Goal: Find contact information: Find contact information

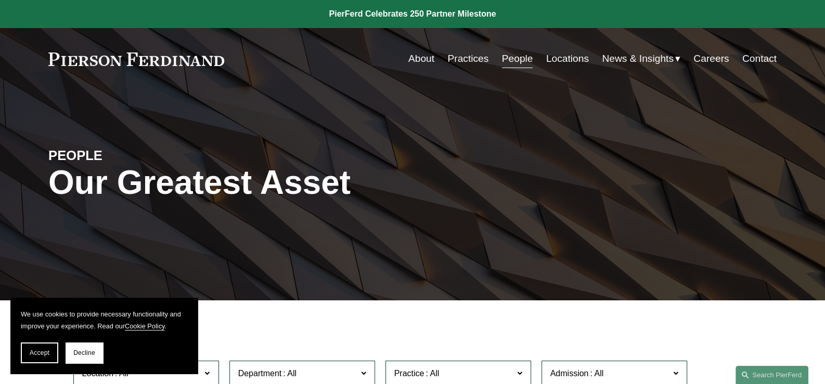
click at [454, 58] on link "Practices" at bounding box center [467, 59] width 41 height 20
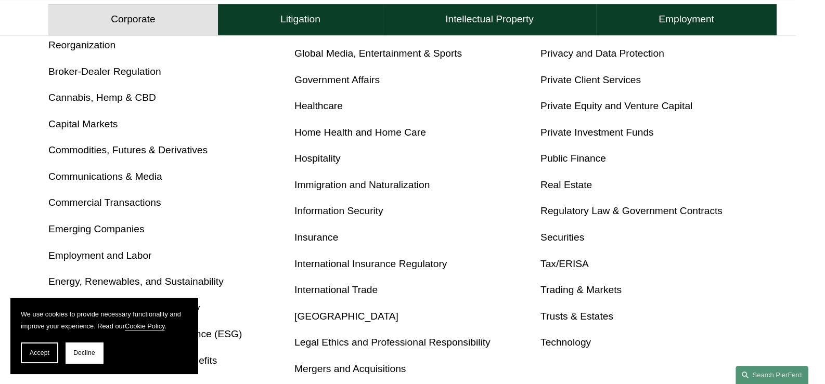
scroll to position [519, 0]
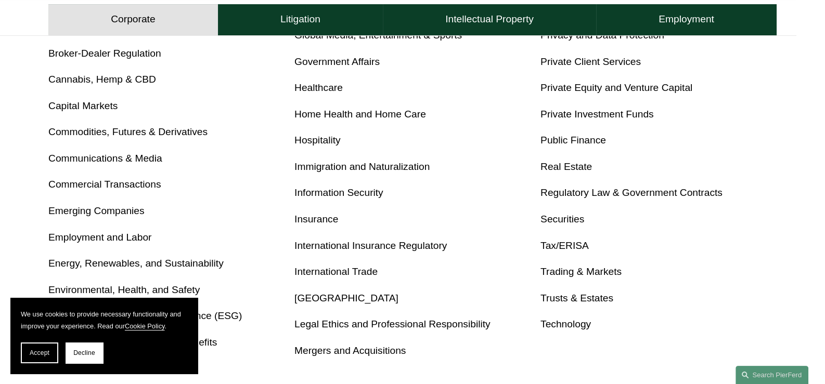
click at [562, 240] on link "Tax/ERISA" at bounding box center [564, 245] width 48 height 11
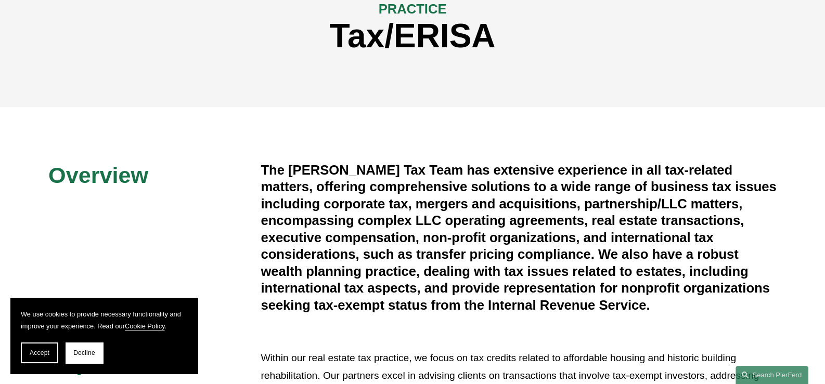
scroll to position [156, 0]
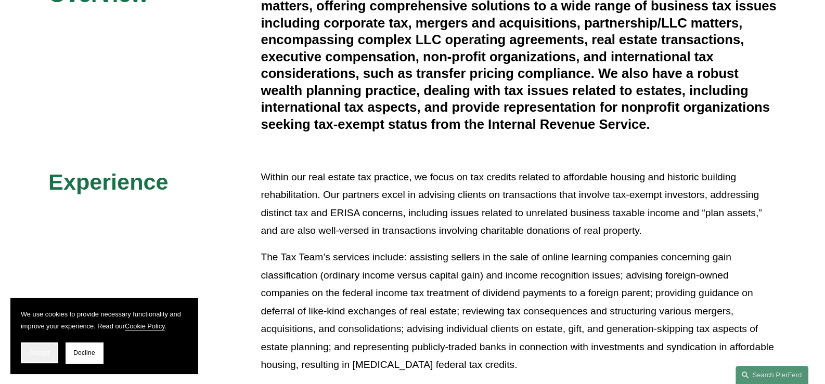
click at [47, 350] on span "Accept" at bounding box center [40, 352] width 20 height 7
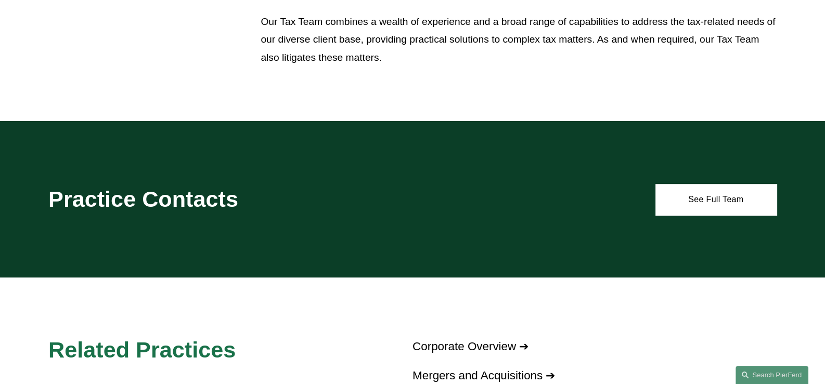
scroll to position [780, 0]
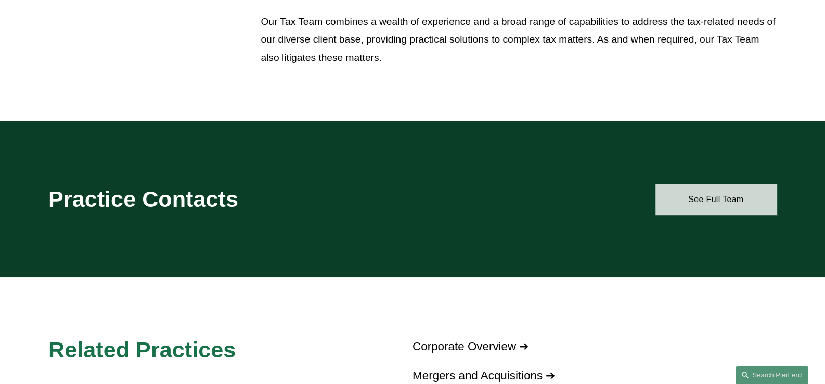
click at [687, 196] on link "See Full Team" at bounding box center [715, 199] width 121 height 31
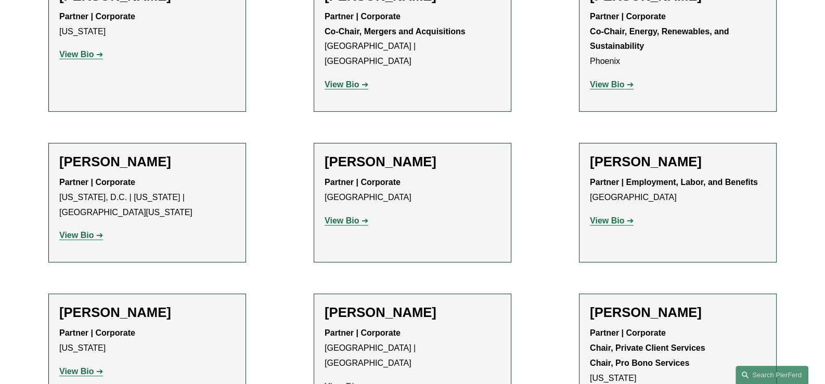
scroll to position [429, 0]
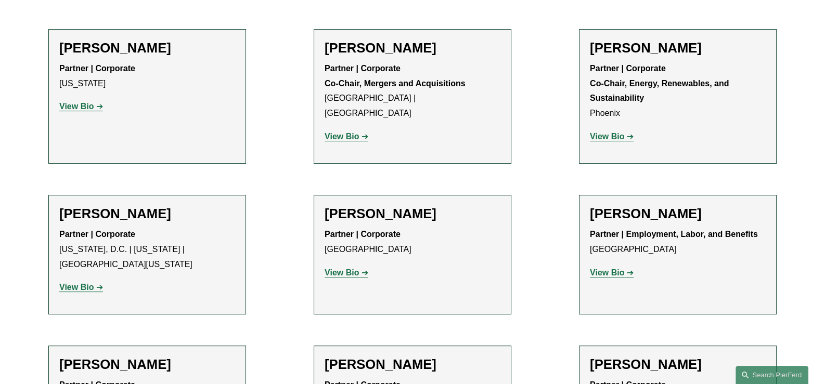
click at [615, 137] on strong "View Bio" at bounding box center [607, 136] width 34 height 9
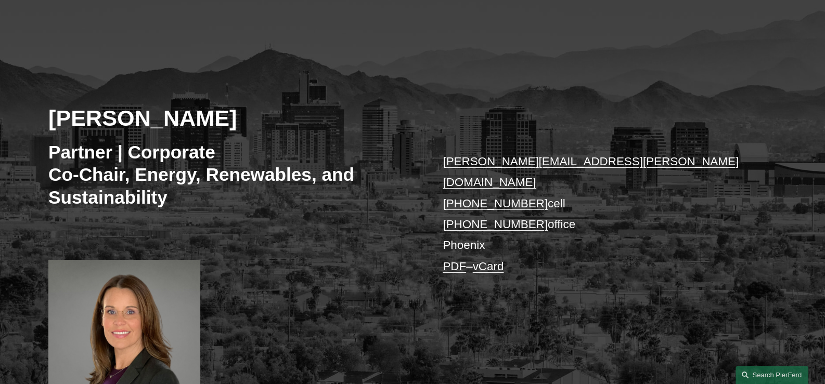
scroll to position [51, 0]
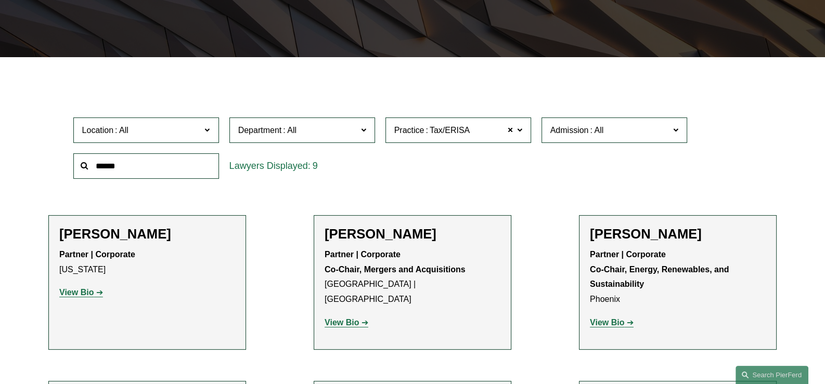
scroll to position [118, 0]
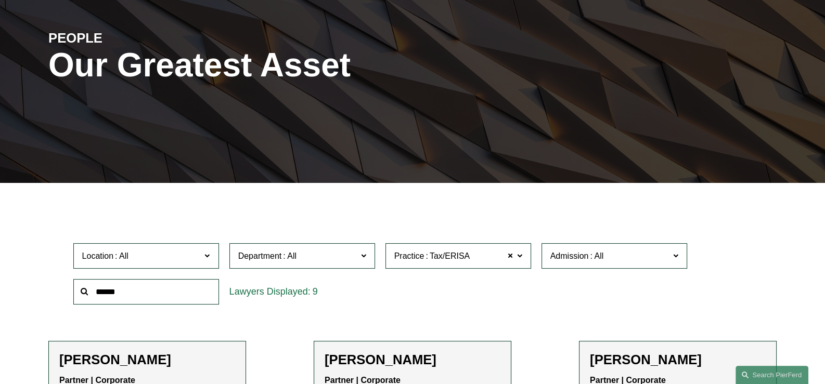
click at [169, 259] on span "Location" at bounding box center [141, 256] width 119 height 14
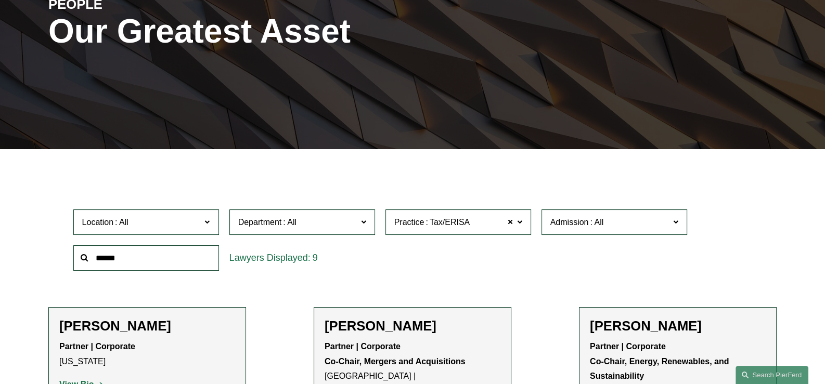
scroll to position [169, 0]
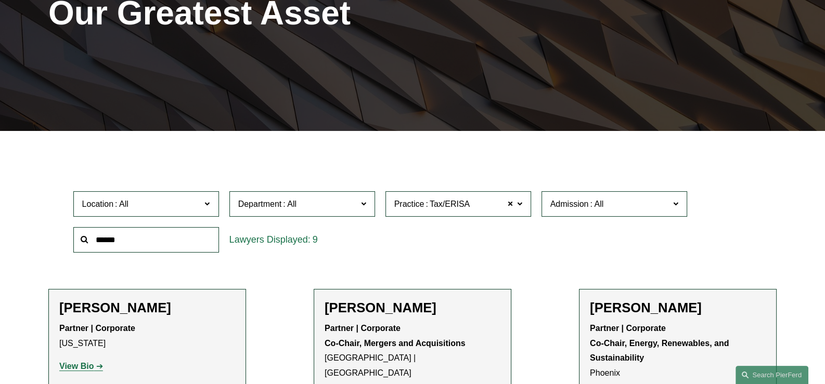
click at [0, 0] on link "Austin" at bounding box center [0, 0] width 0 height 0
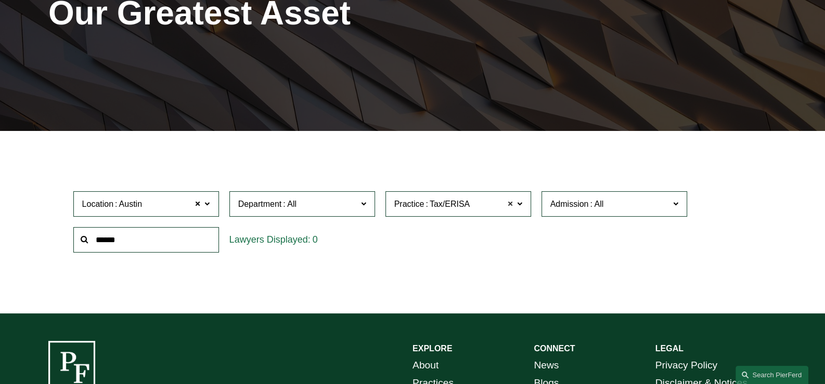
click at [511, 205] on span at bounding box center [510, 205] width 6 height 14
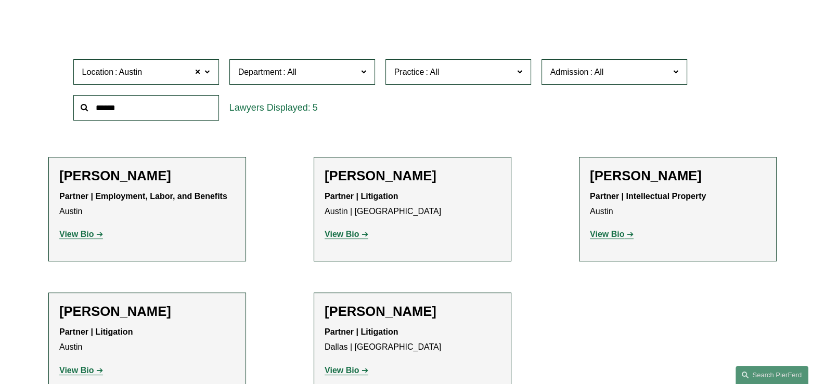
scroll to position [325, 0]
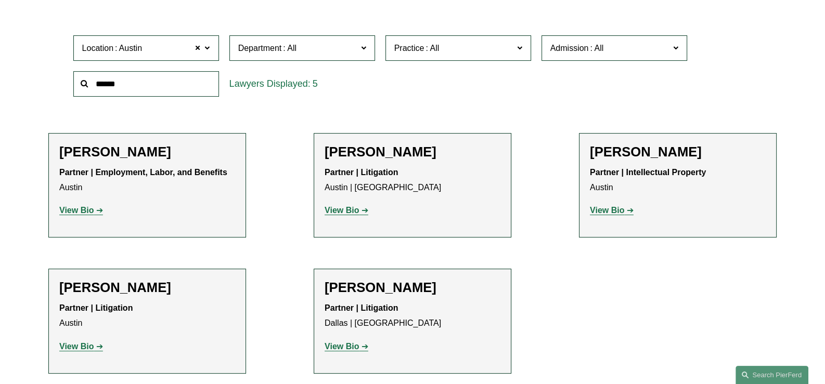
click at [199, 47] on span at bounding box center [198, 49] width 6 height 14
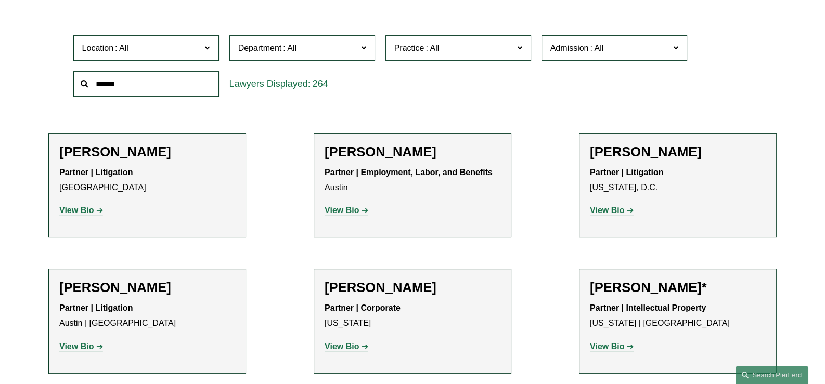
click at [199, 47] on span "Location" at bounding box center [141, 48] width 119 height 14
click at [0, 0] on link "[GEOGRAPHIC_DATA]" at bounding box center [0, 0] width 0 height 0
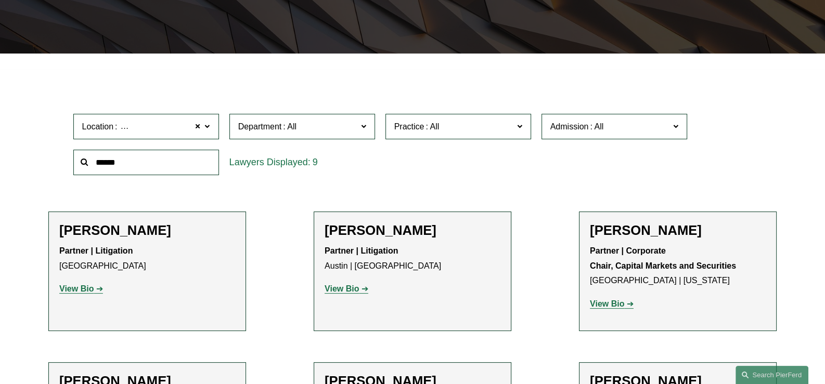
scroll to position [299, 0]
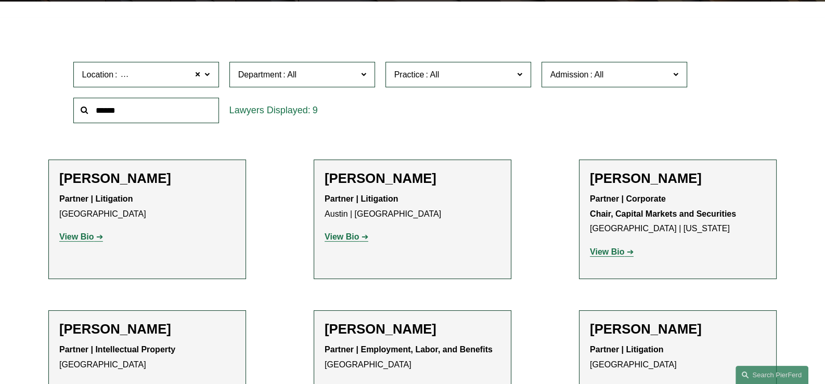
click at [610, 252] on strong "View Bio" at bounding box center [607, 251] width 34 height 9
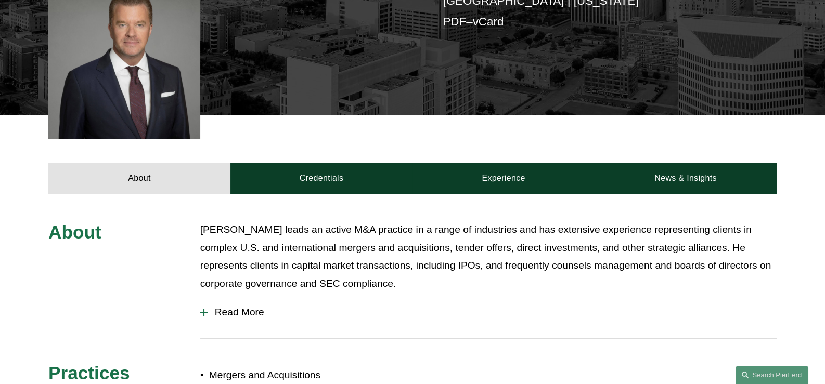
scroll to position [364, 0]
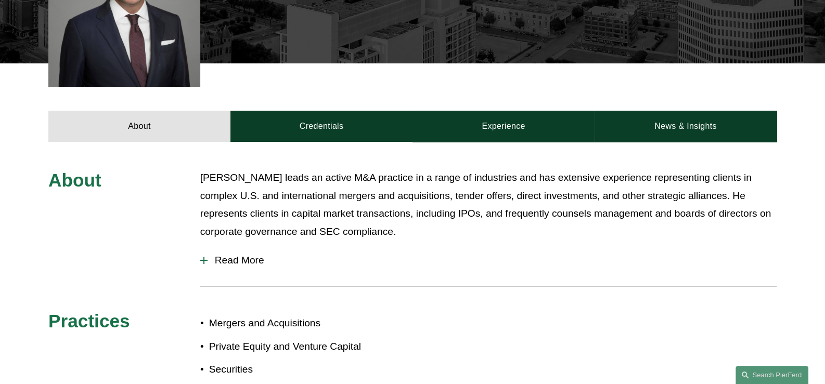
click at [237, 259] on span "Read More" at bounding box center [491, 260] width 569 height 11
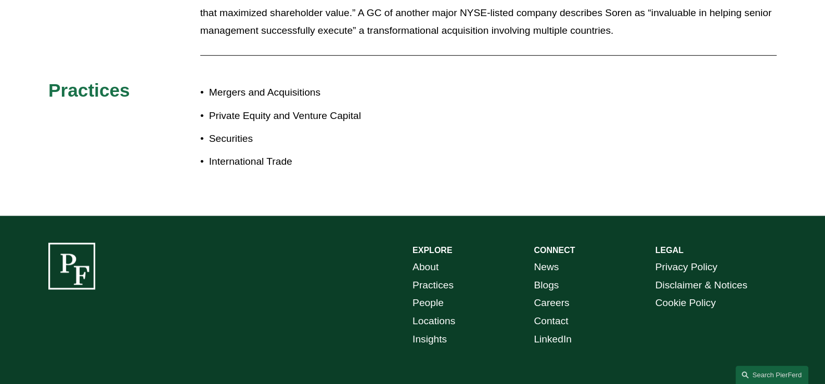
scroll to position [831, 0]
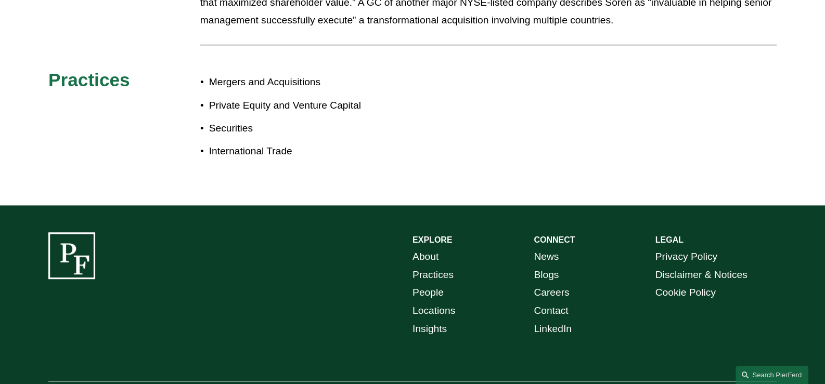
click at [546, 330] on link "LinkedIn" at bounding box center [552, 329] width 38 height 18
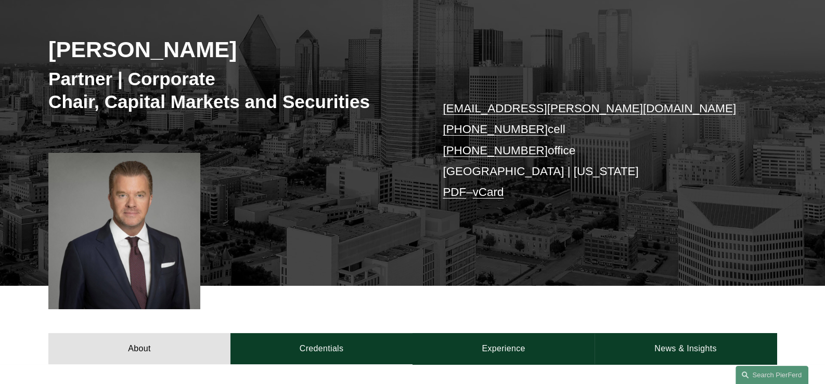
scroll to position [0, 0]
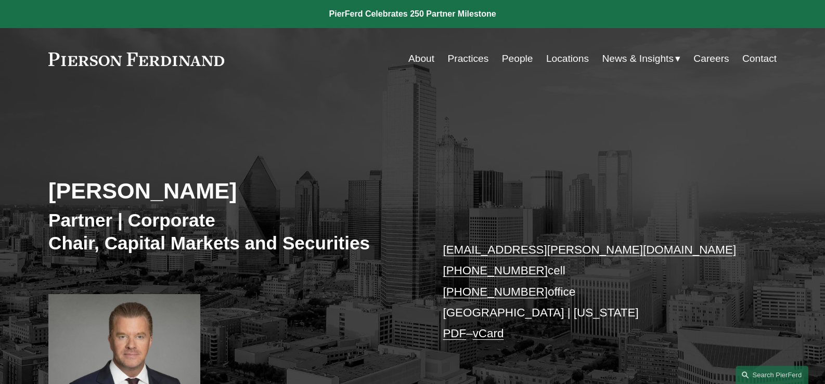
click at [419, 57] on link "About" at bounding box center [421, 59] width 26 height 20
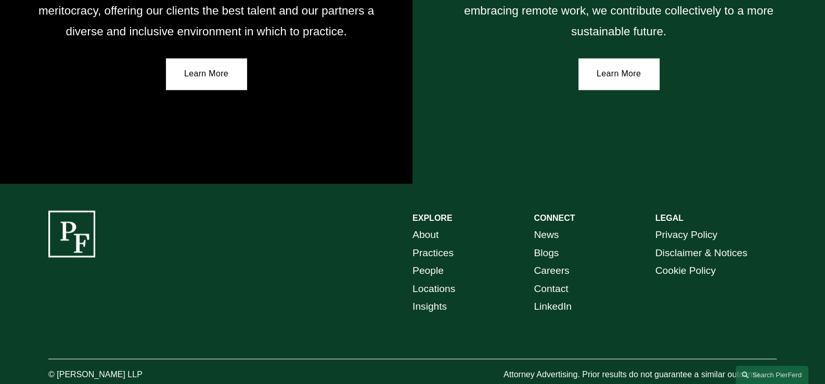
scroll to position [1919, 0]
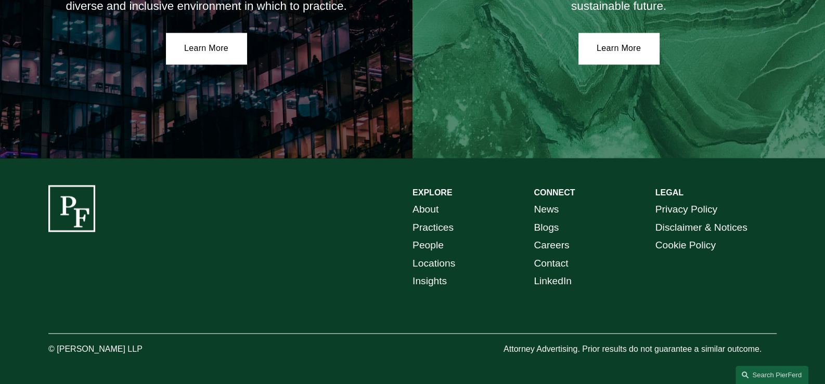
click at [431, 260] on link "Locations" at bounding box center [433, 264] width 43 height 18
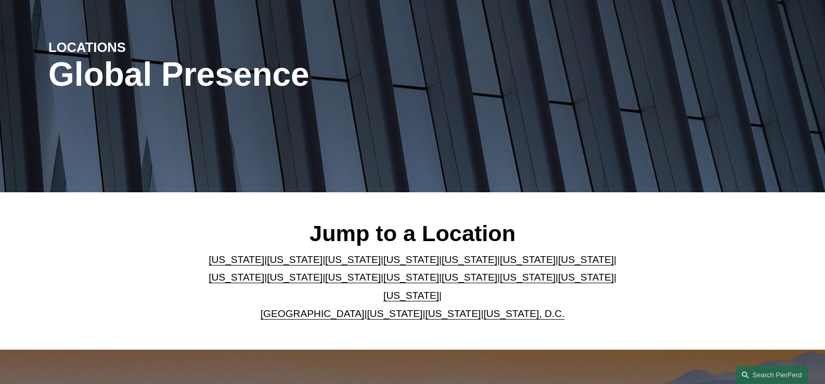
scroll to position [103, 0]
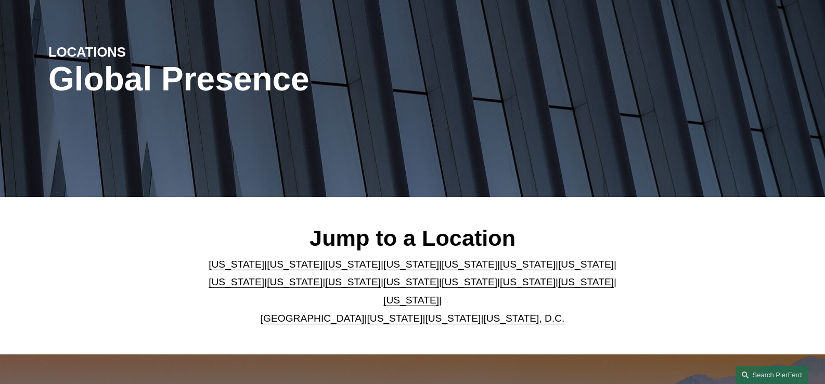
click at [439, 295] on link "[US_STATE]" at bounding box center [411, 300] width 56 height 11
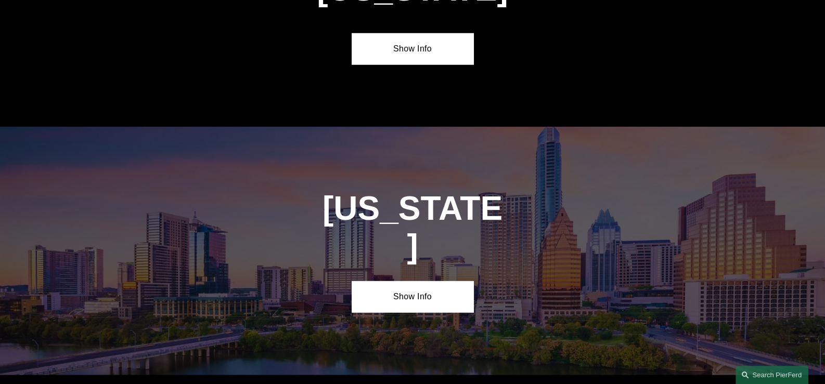
scroll to position [3516, 0]
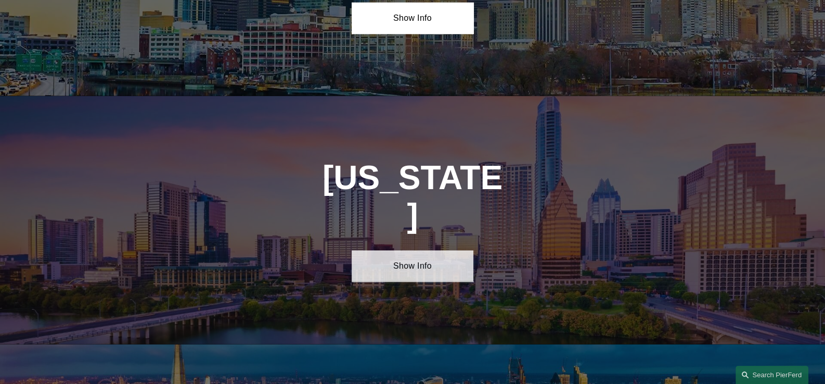
click at [412, 251] on link "Show Info" at bounding box center [411, 266] width 121 height 31
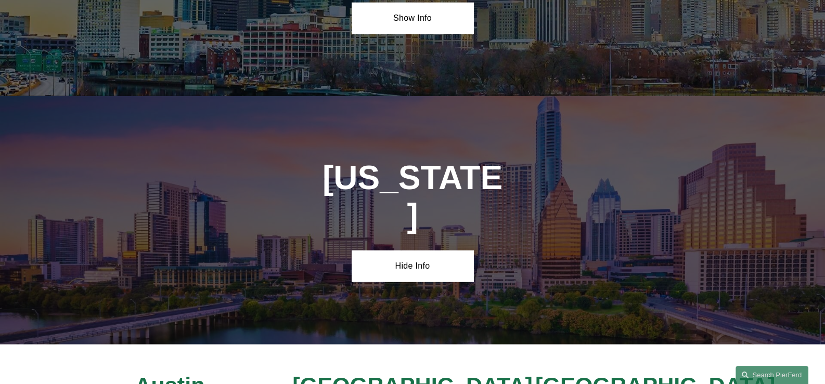
scroll to position [3568, 0]
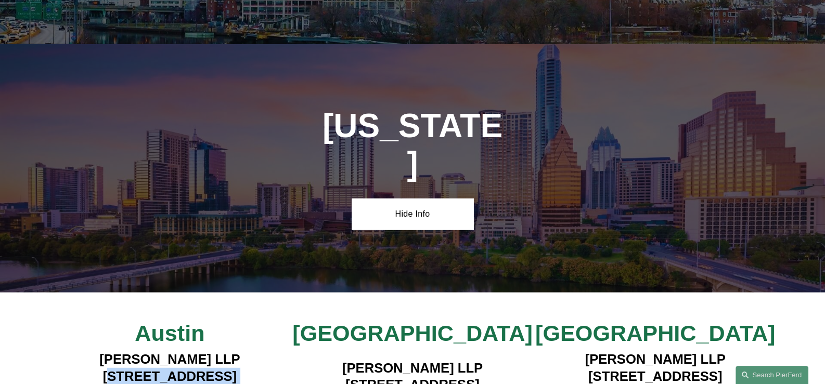
drag, startPoint x: 103, startPoint y: 257, endPoint x: 226, endPoint y: 297, distance: 128.4
drag, startPoint x: 99, startPoint y: 255, endPoint x: 238, endPoint y: 289, distance: 143.0
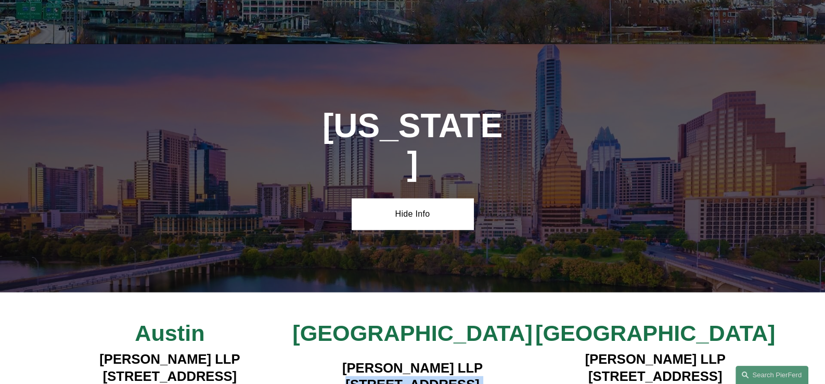
drag, startPoint x: 330, startPoint y: 260, endPoint x: 459, endPoint y: 276, distance: 129.4
drag, startPoint x: 583, startPoint y: 256, endPoint x: 713, endPoint y: 297, distance: 136.3
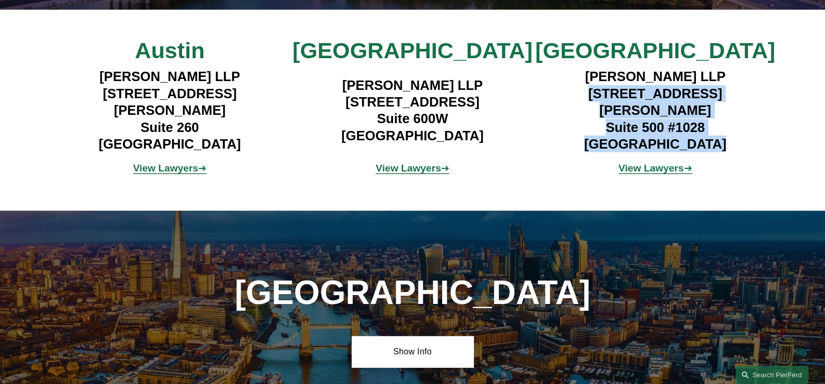
scroll to position [3828, 0]
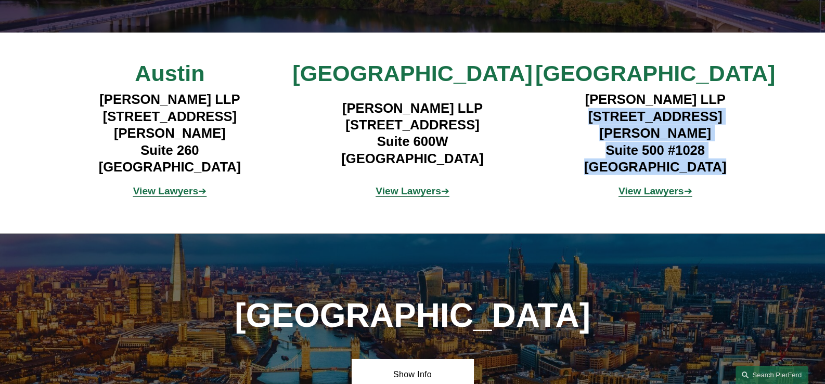
click at [432, 186] on strong "View Lawyers" at bounding box center [408, 191] width 66 height 11
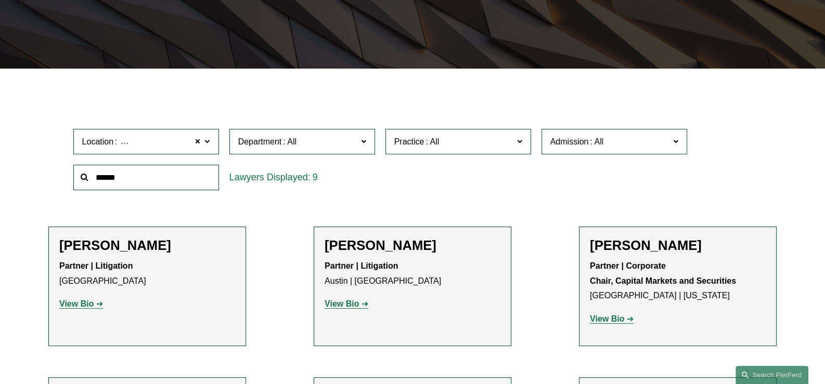
scroll to position [103, 0]
